Goal: Check status

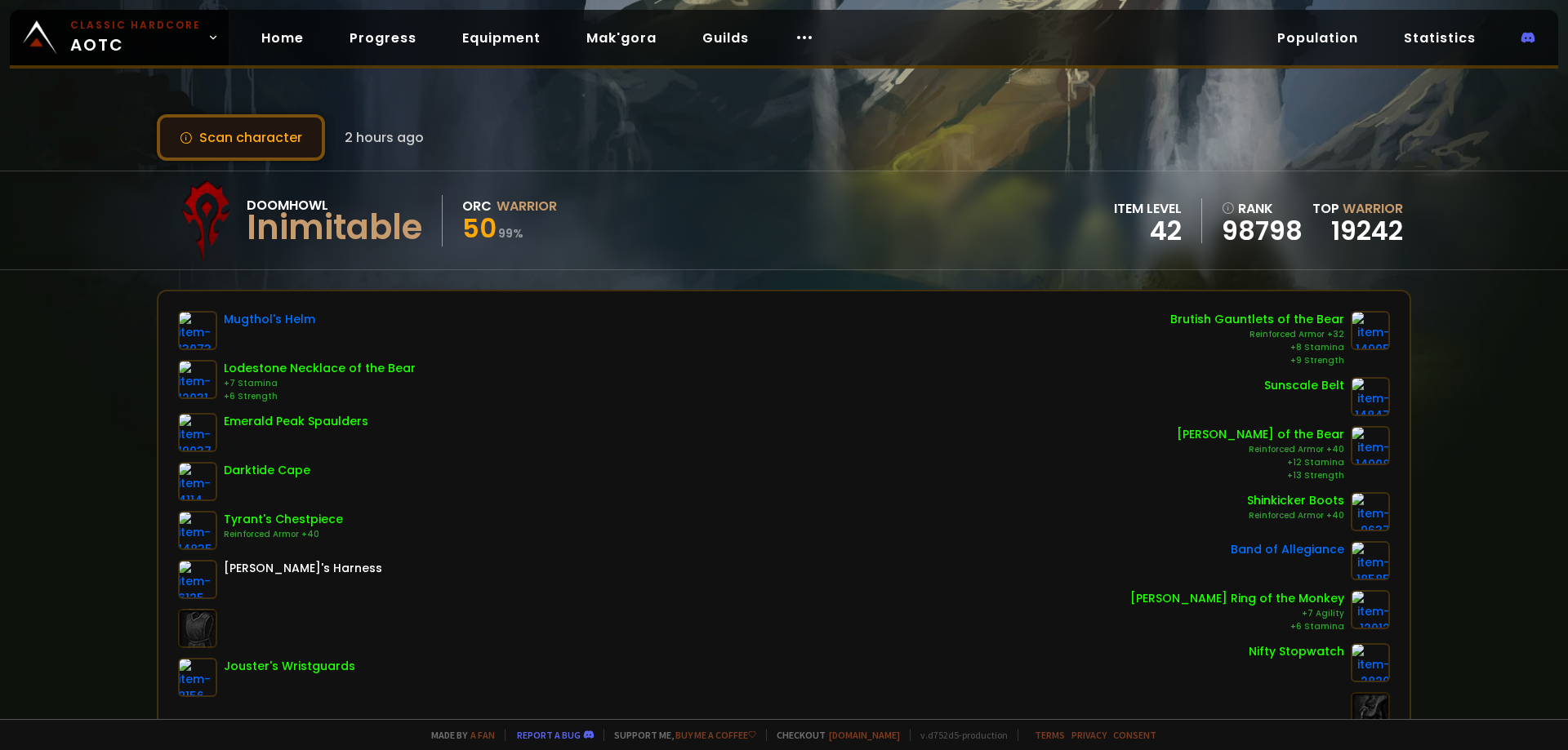
click at [314, 135] on button "Scan character" at bounding box center [241, 137] width 169 height 46
click at [236, 141] on button "Scan character" at bounding box center [241, 137] width 169 height 46
click at [276, 140] on button "Scan character" at bounding box center [241, 137] width 169 height 46
